Goal: Transaction & Acquisition: Book appointment/travel/reservation

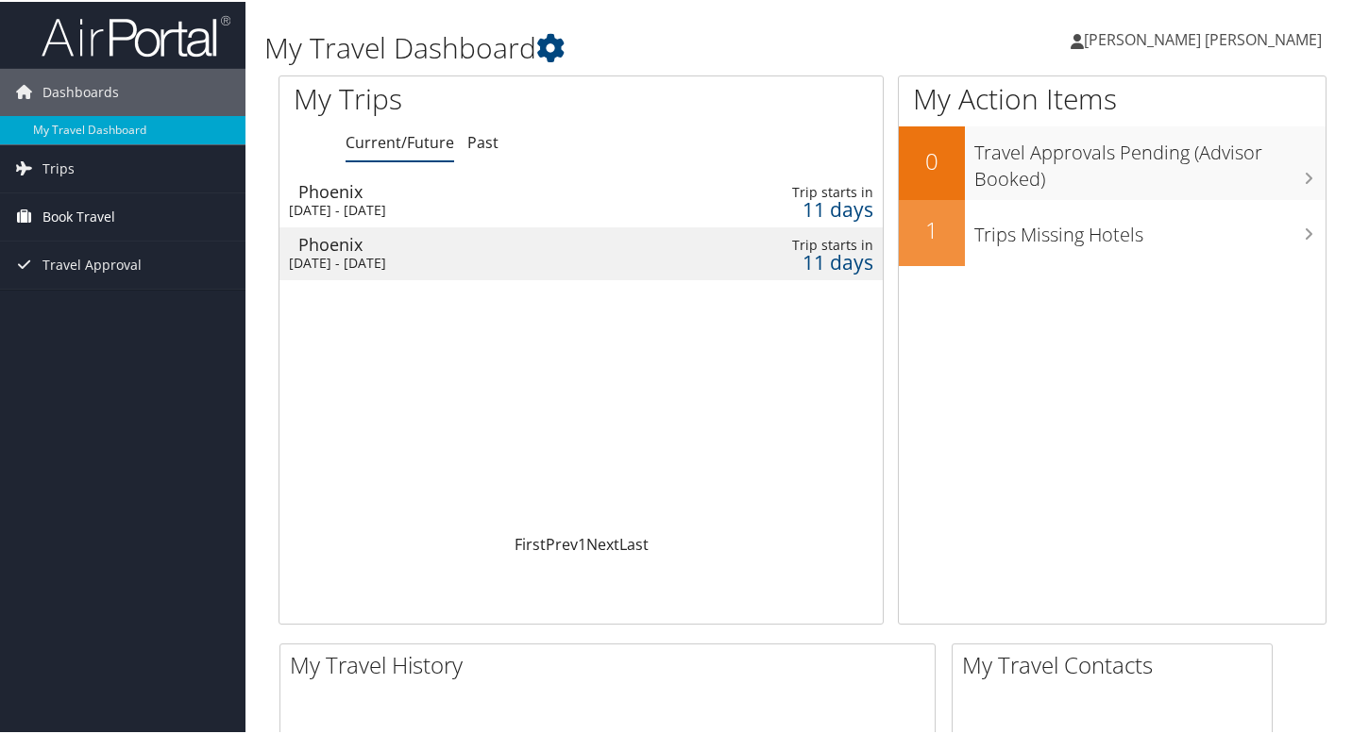
click at [94, 215] on span "Book Travel" at bounding box center [78, 215] width 73 height 47
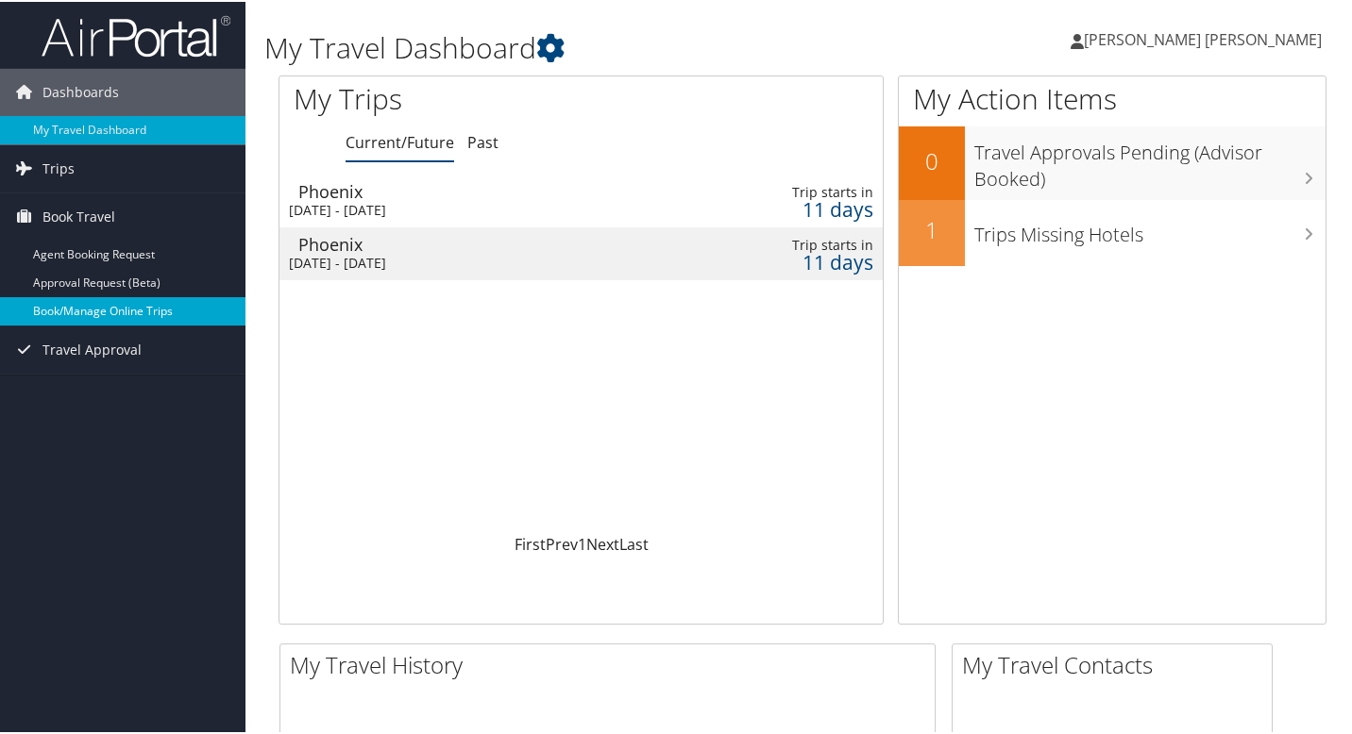
click at [86, 304] on link "Book/Manage Online Trips" at bounding box center [122, 309] width 245 height 28
click at [85, 308] on link "Book/Manage Online Trips" at bounding box center [122, 309] width 245 height 28
click at [93, 308] on link "Book/Manage Online Trips" at bounding box center [122, 309] width 245 height 28
click at [138, 312] on link "Book/Manage Online Trips" at bounding box center [122, 309] width 245 height 28
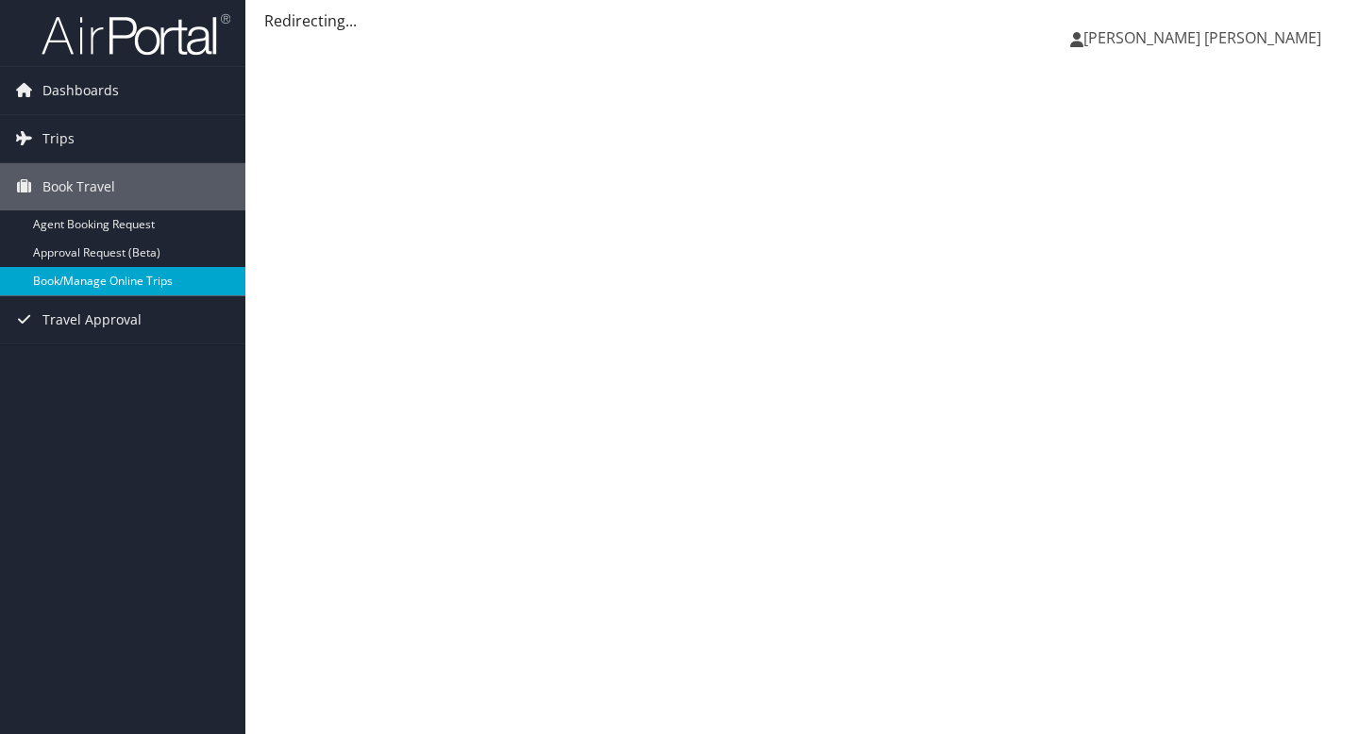
click at [109, 284] on link "Book/Manage Online Trips" at bounding box center [122, 281] width 245 height 28
